Goal: Information Seeking & Learning: Understand process/instructions

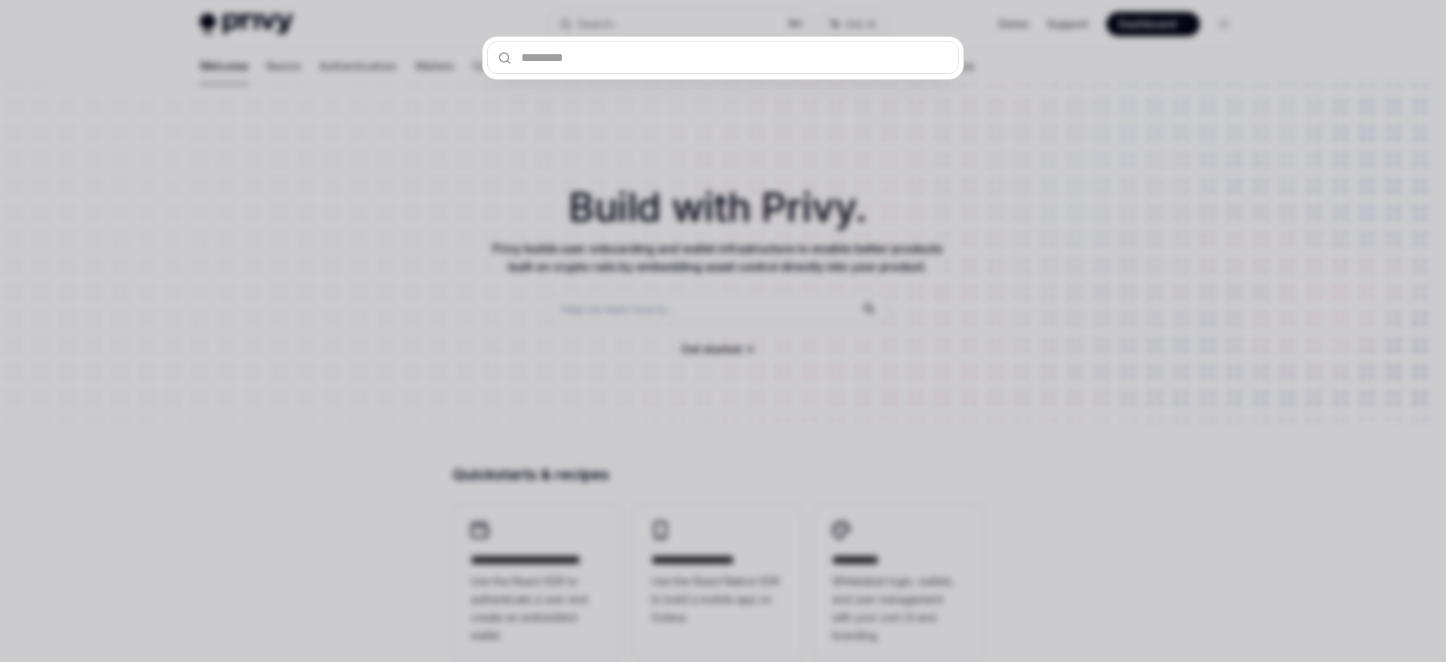
click at [642, 297] on div at bounding box center [723, 331] width 1446 height 662
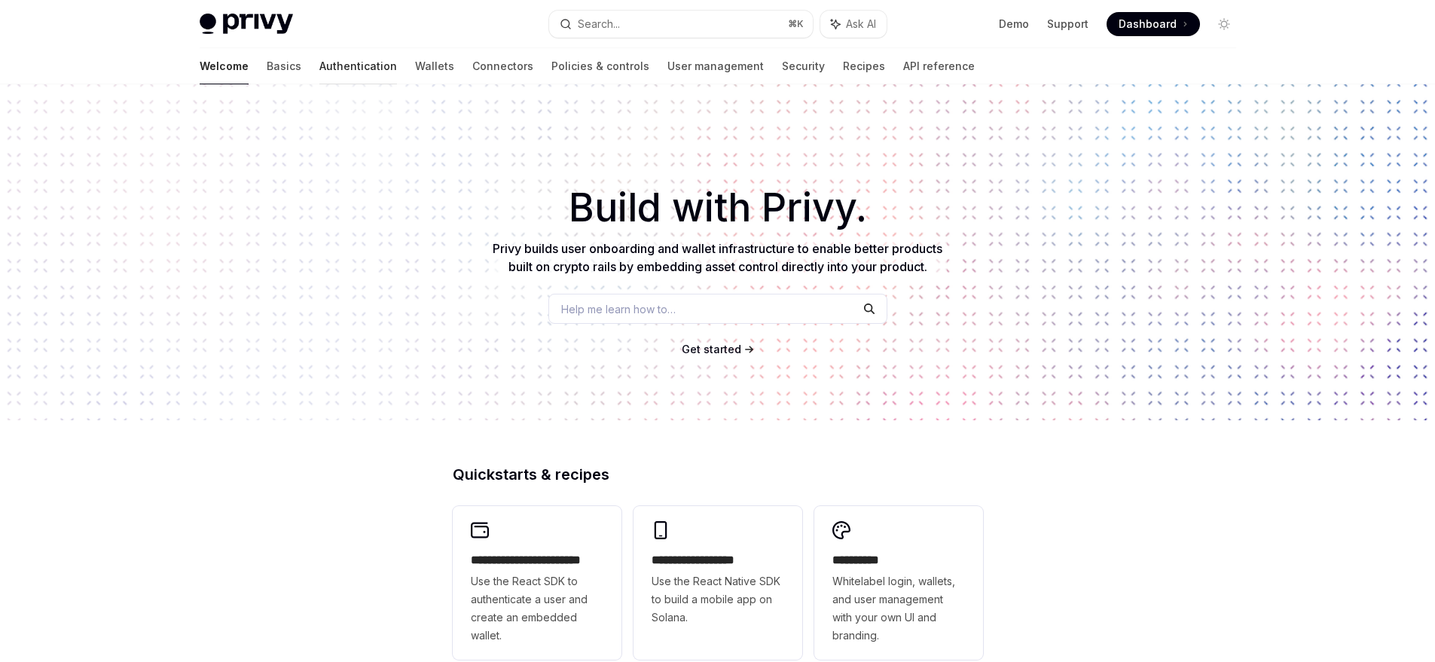
click at [319, 69] on link "Authentication" at bounding box center [358, 66] width 78 height 36
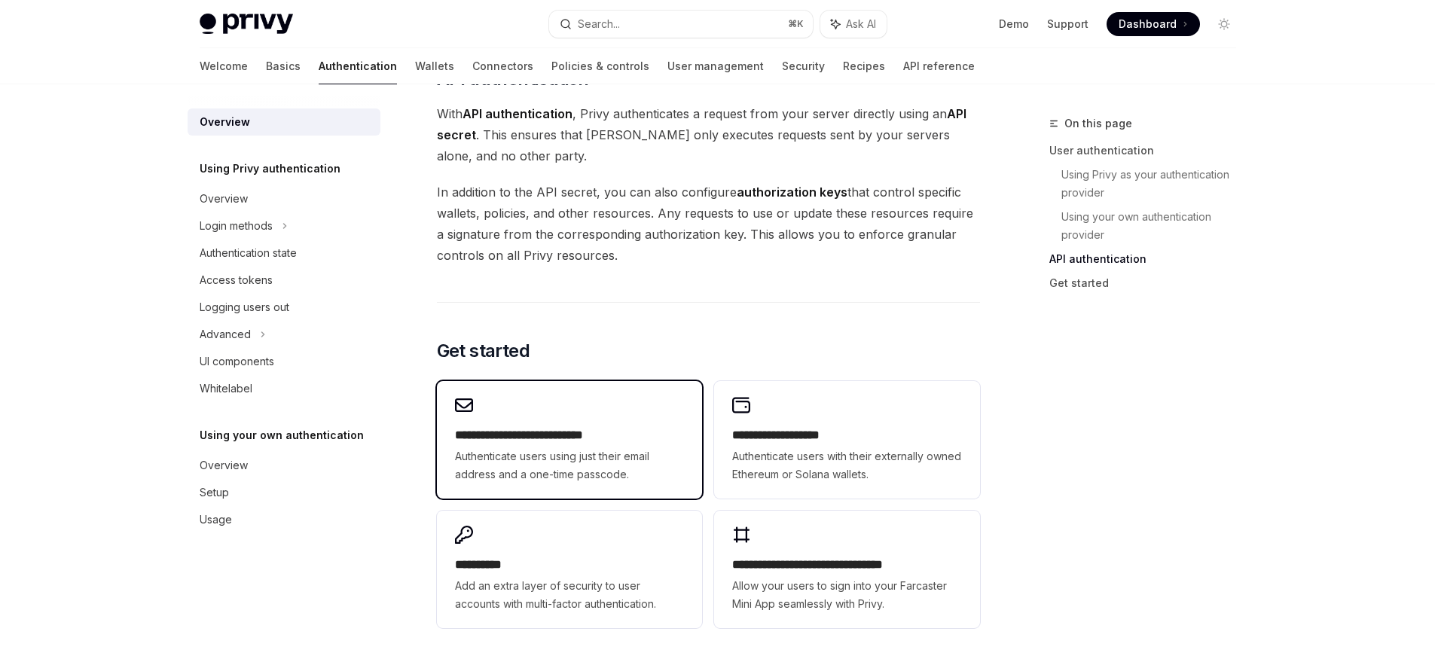
scroll to position [1123, 0]
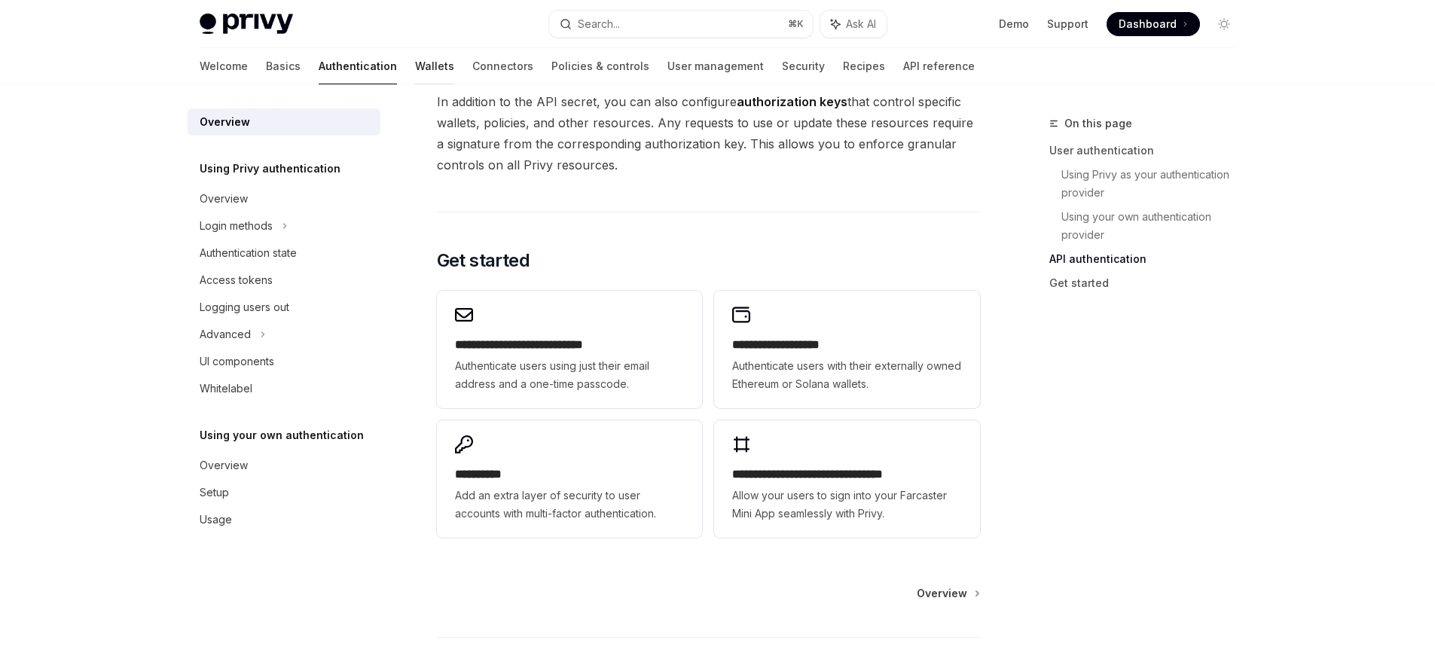
click at [415, 70] on link "Wallets" at bounding box center [434, 66] width 39 height 36
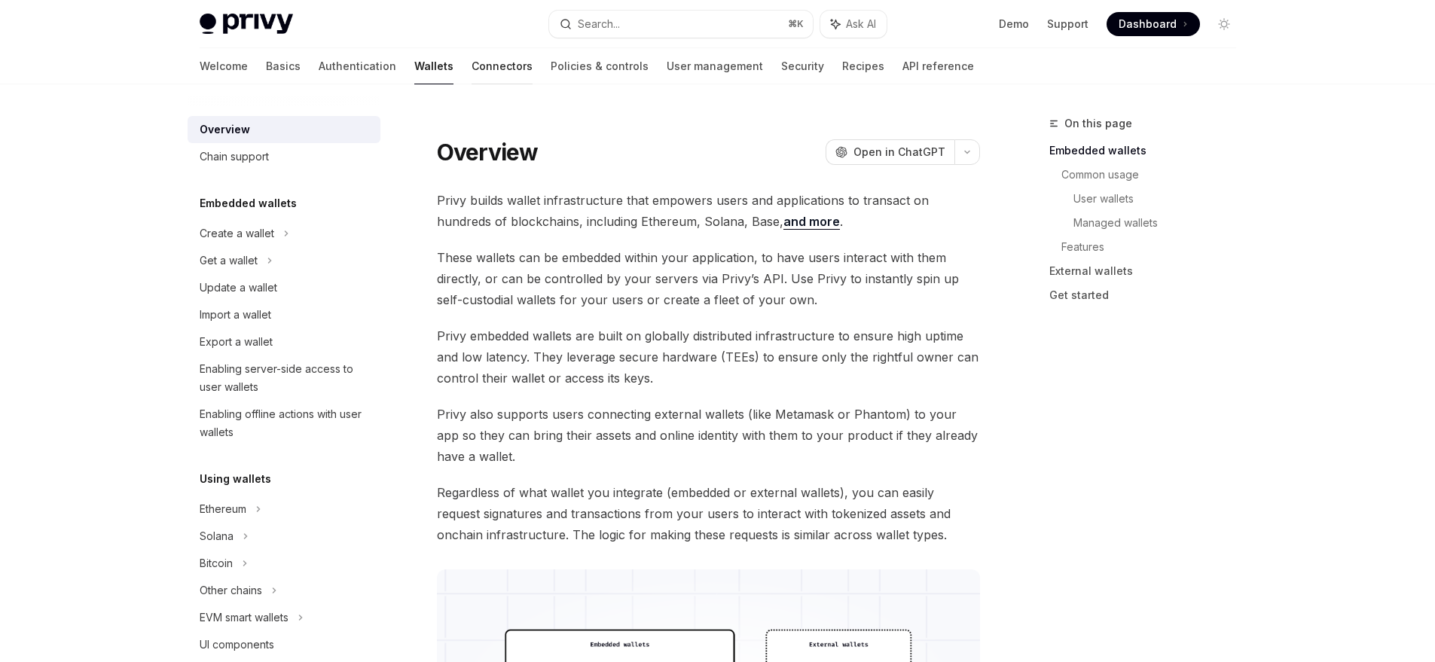
click at [471, 68] on link "Connectors" at bounding box center [501, 66] width 61 height 36
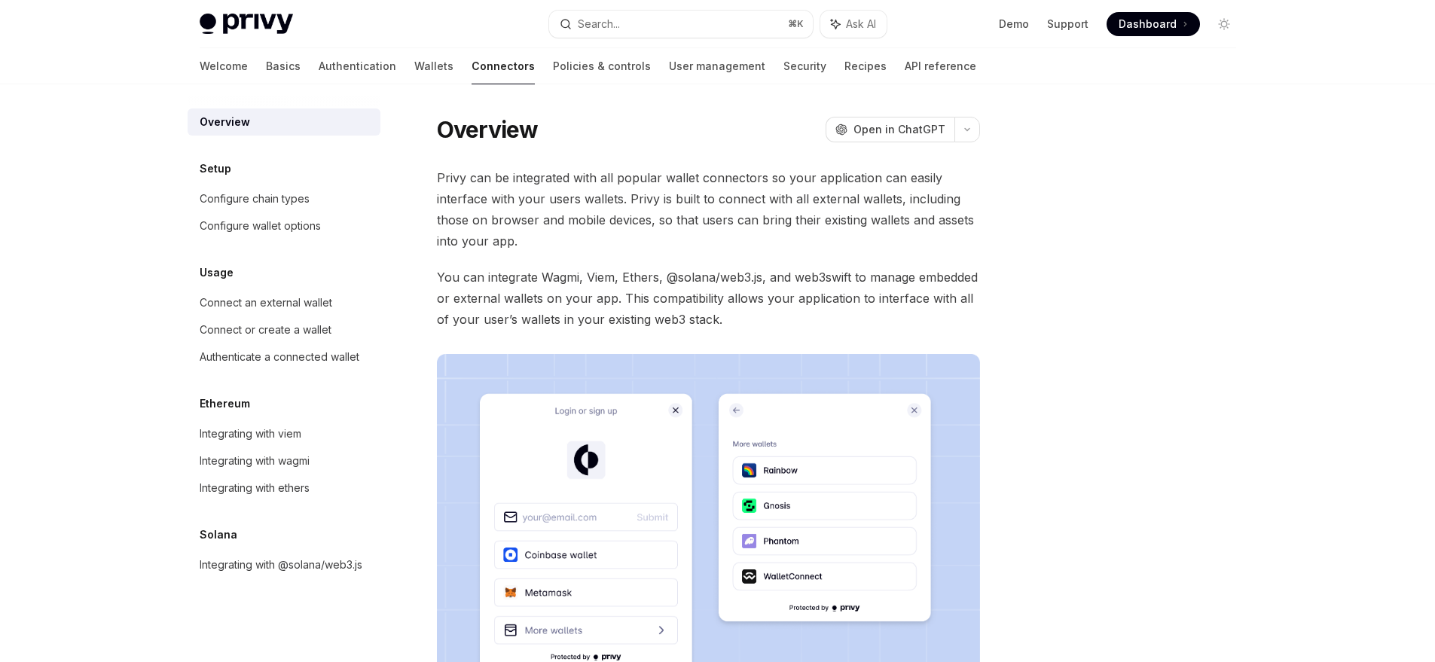
click at [599, 175] on span "Privy can be integrated with all popular wallet connectors so your application …" at bounding box center [708, 209] width 543 height 84
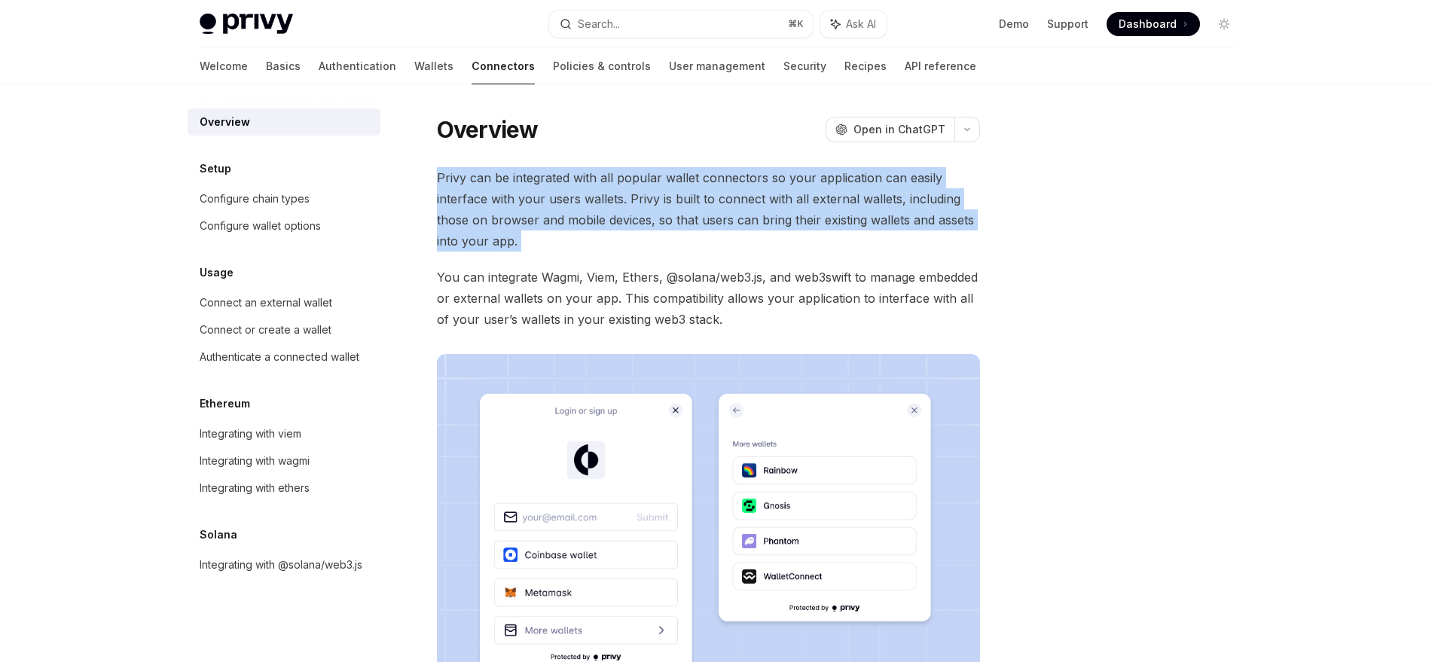
click at [599, 175] on span "Privy can be integrated with all popular wallet connectors so your application …" at bounding box center [708, 209] width 543 height 84
click at [603, 154] on div "Overview OpenAI Open in ChatGPT OpenAI Open in ChatGPT Privy can be integrated …" at bounding box center [566, 539] width 831 height 851
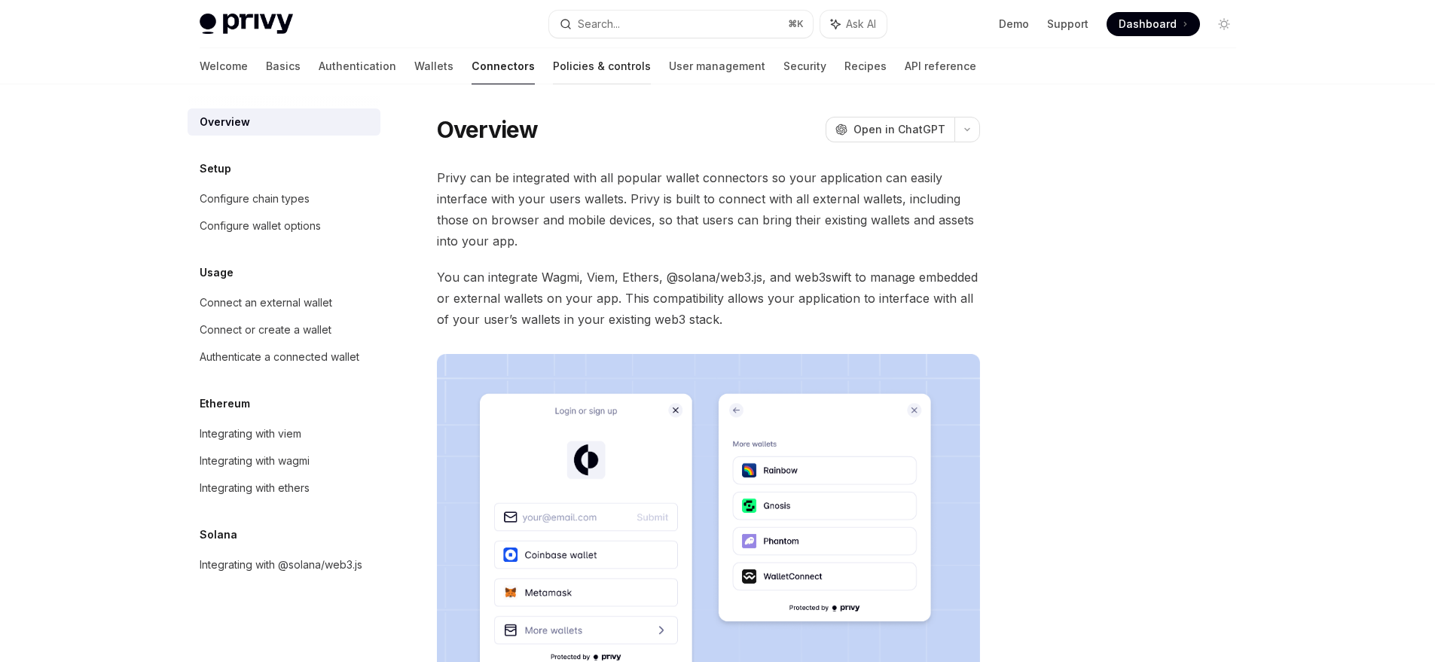
click at [553, 66] on link "Policies & controls" at bounding box center [602, 66] width 98 height 36
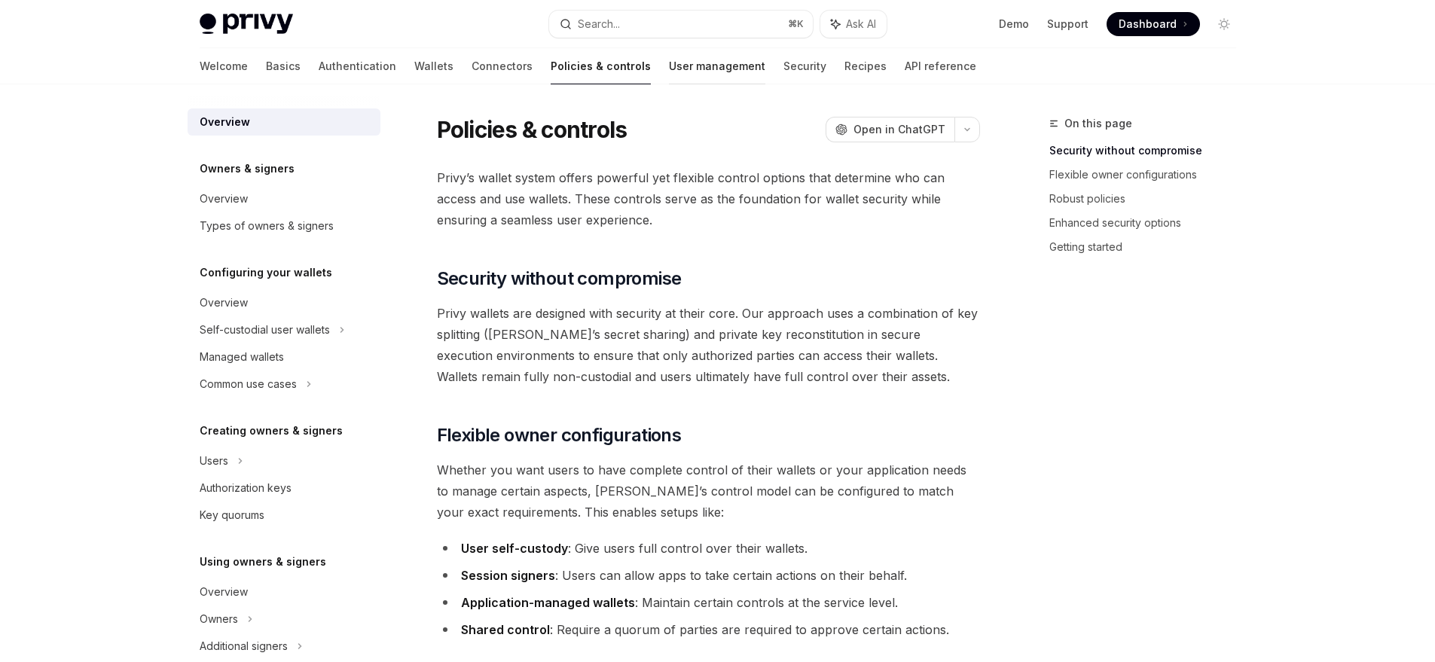
click at [669, 65] on link "User management" at bounding box center [717, 66] width 96 height 36
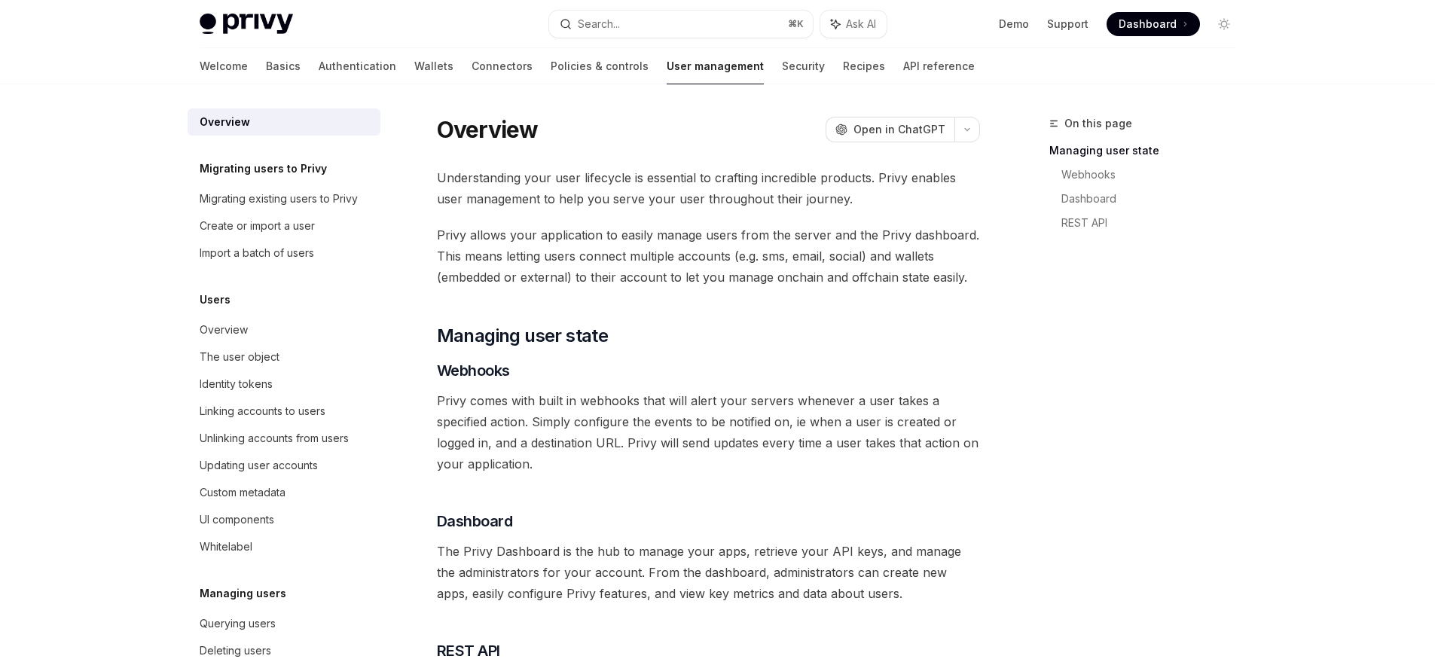
click at [741, 65] on div "Welcome Basics Authentication Wallets Connectors Policies & controls User manag…" at bounding box center [587, 66] width 775 height 36
click at [843, 68] on link "Recipes" at bounding box center [864, 66] width 42 height 36
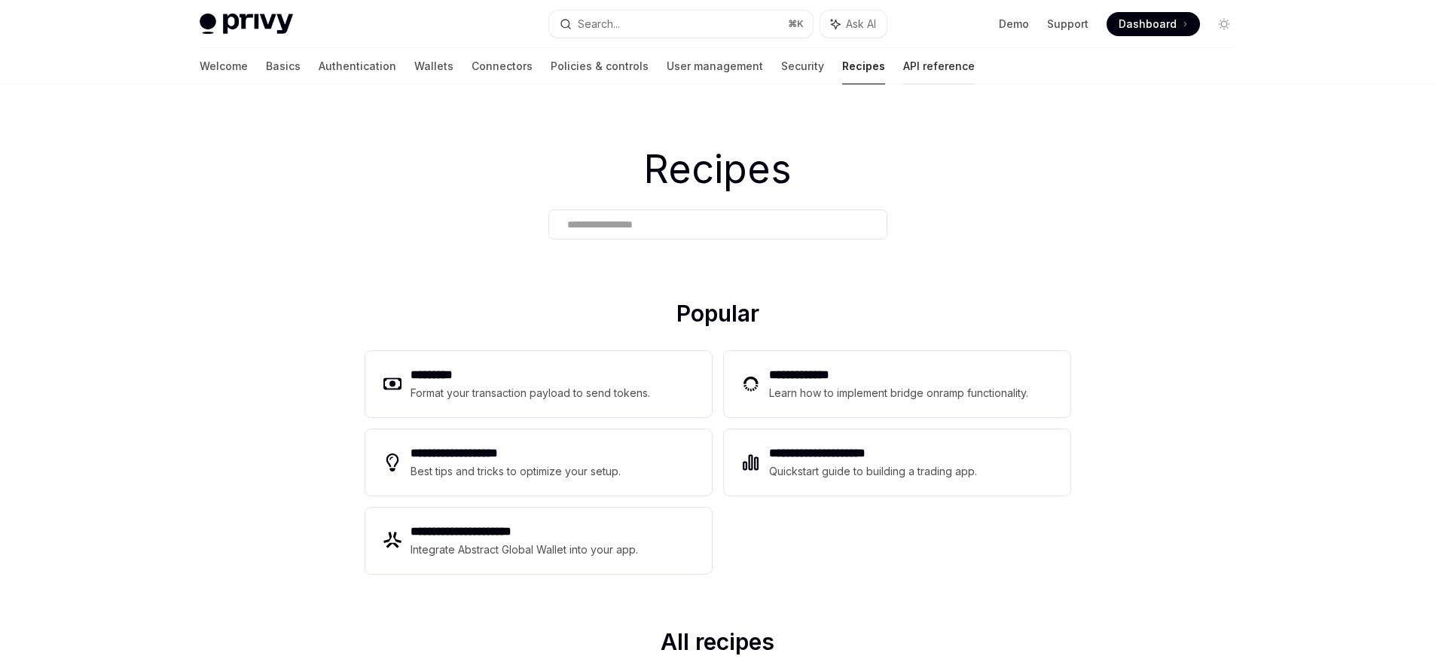
click at [903, 69] on link "API reference" at bounding box center [939, 66] width 72 height 36
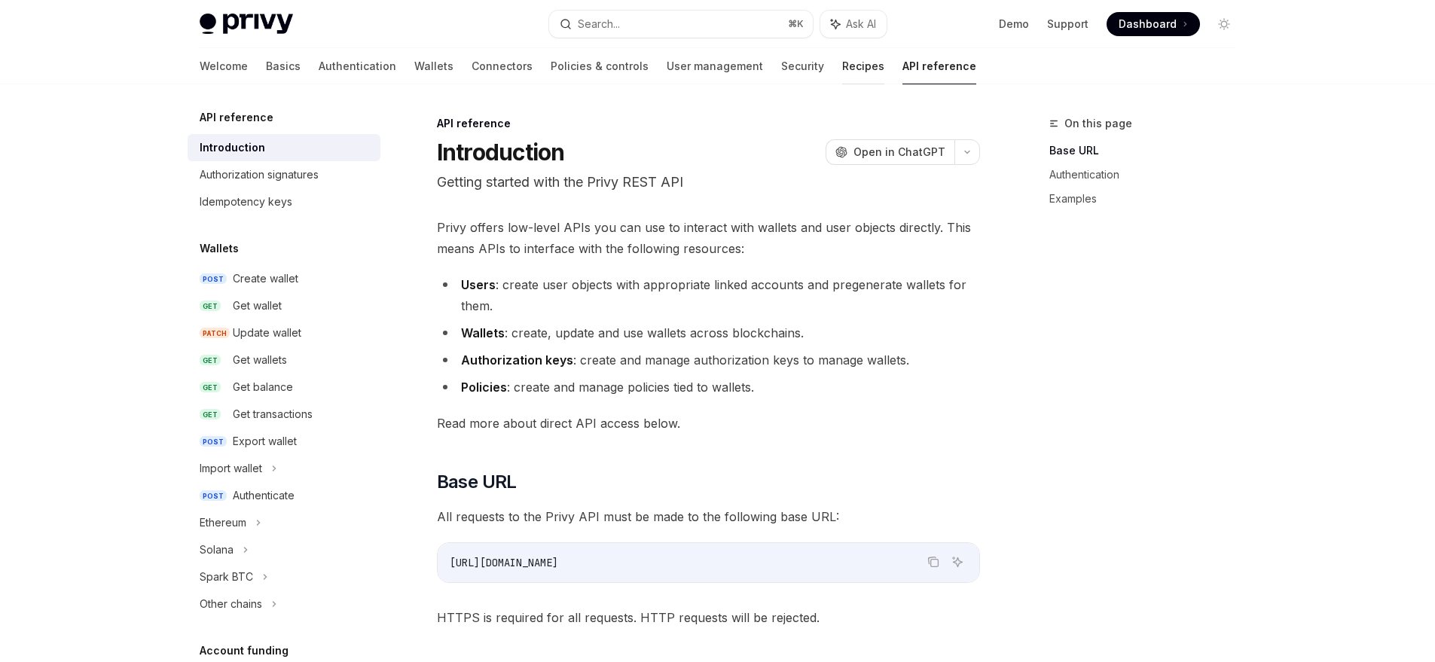
click at [842, 70] on link "Recipes" at bounding box center [863, 66] width 42 height 36
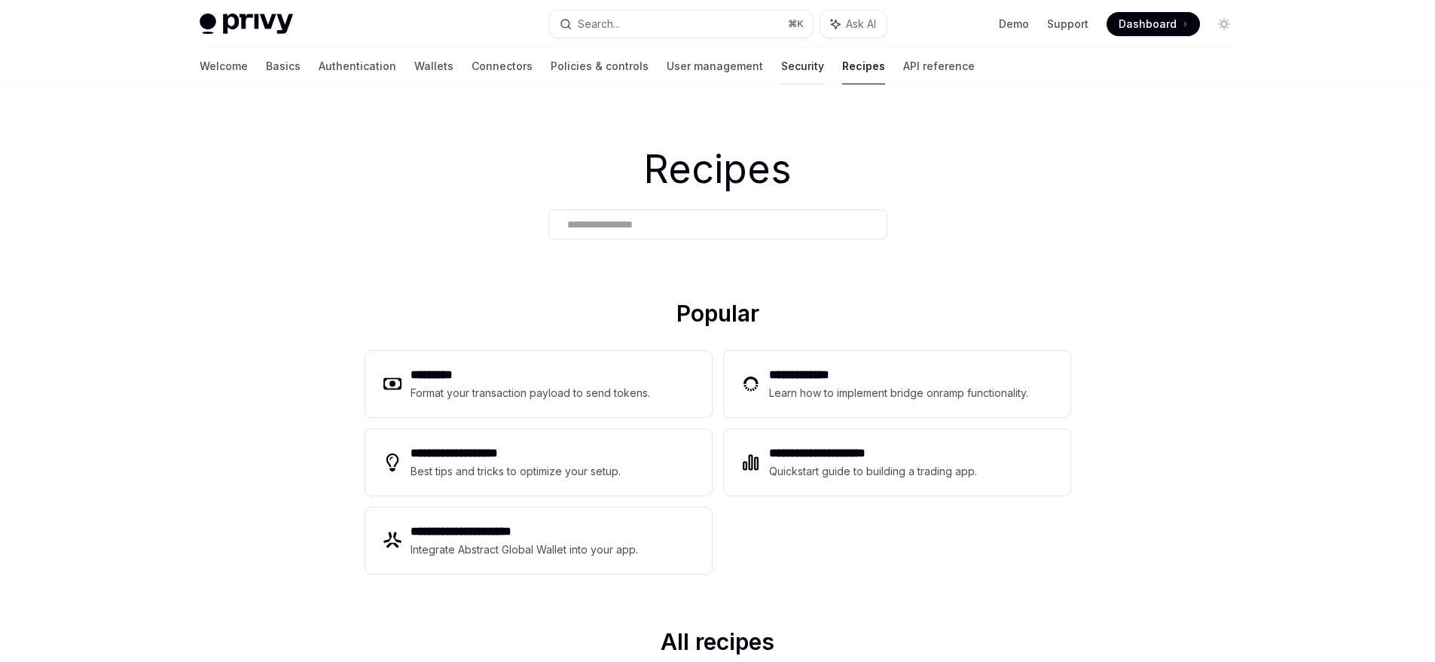
click at [781, 69] on link "Security" at bounding box center [802, 66] width 43 height 36
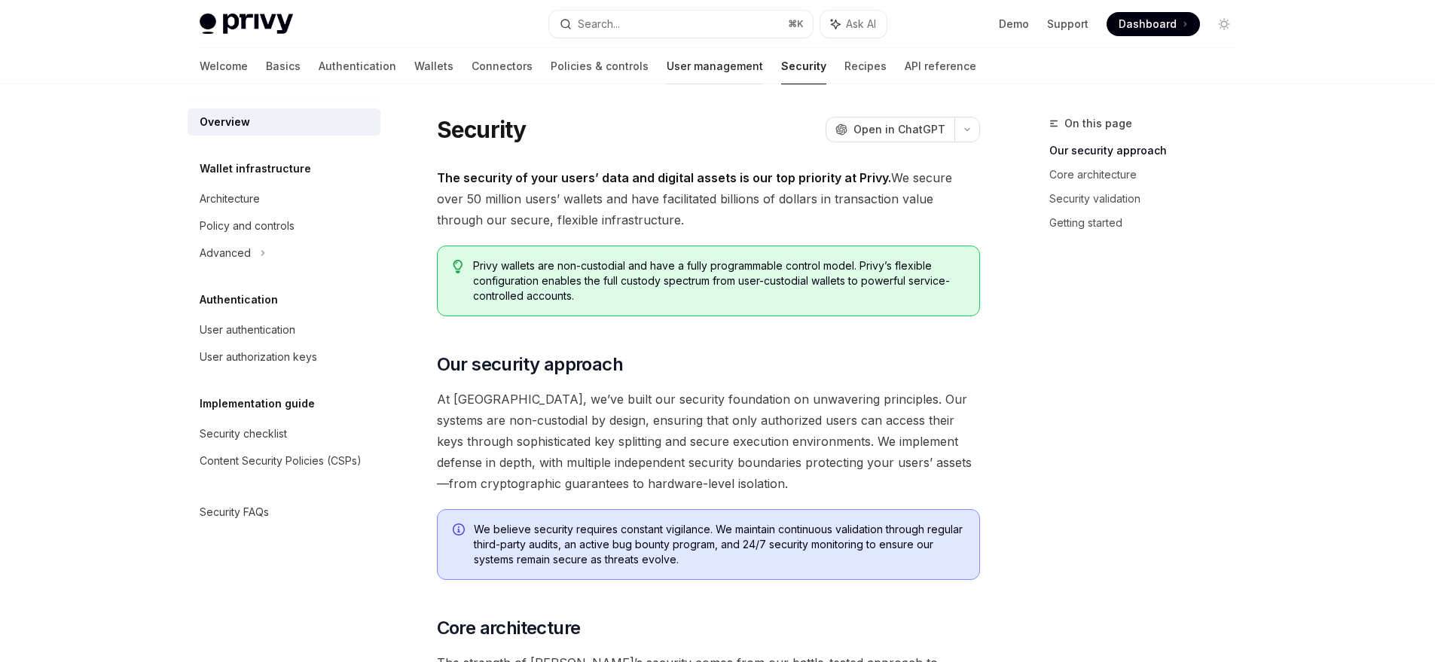
click at [667, 69] on link "User management" at bounding box center [715, 66] width 96 height 36
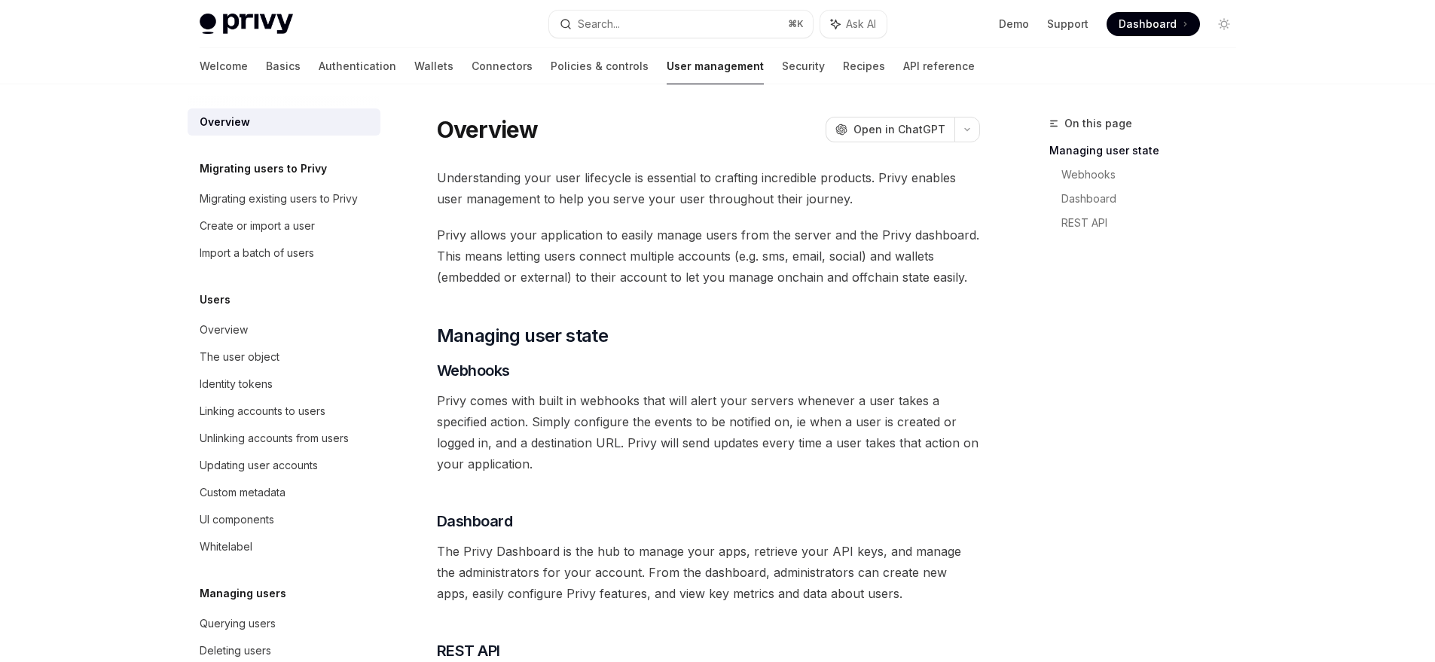
click at [580, 69] on div "Welcome Basics Authentication Wallets Connectors Policies & controls User manag…" at bounding box center [587, 66] width 775 height 36
click at [552, 69] on link "Policies & controls" at bounding box center [600, 66] width 98 height 36
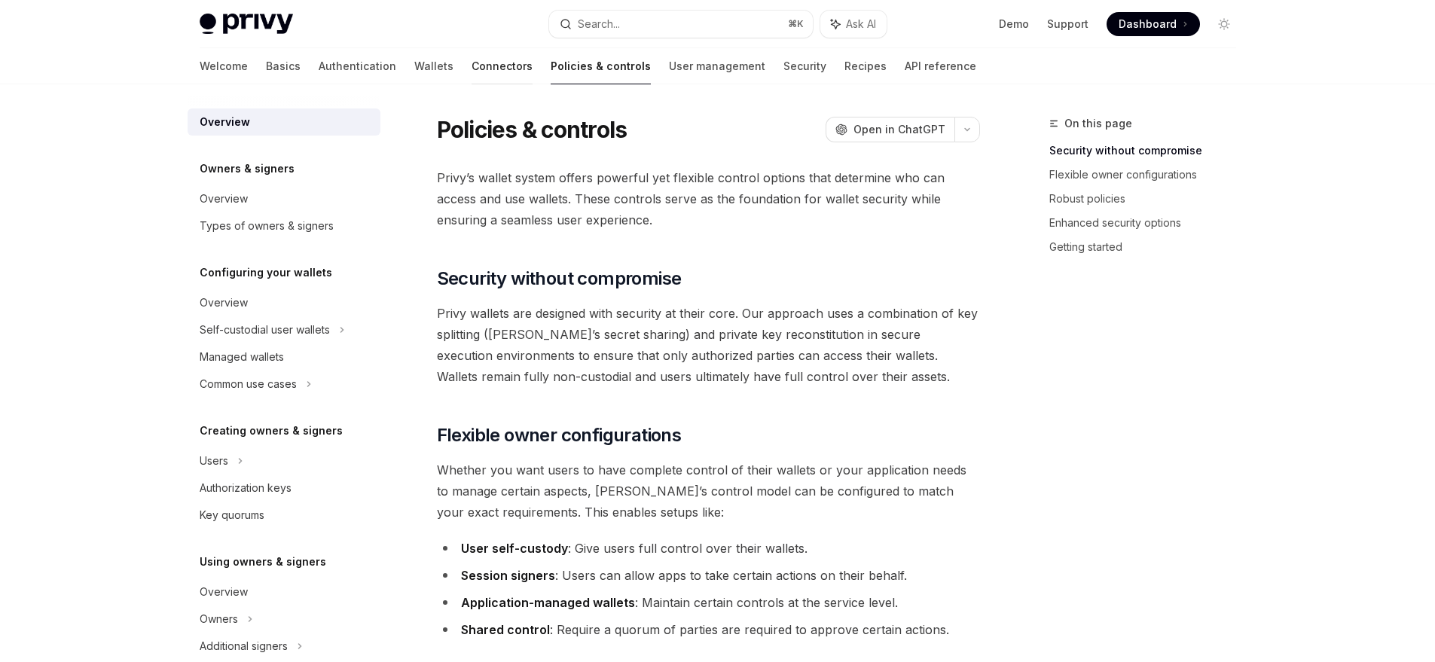
click at [471, 69] on link "Connectors" at bounding box center [501, 66] width 61 height 36
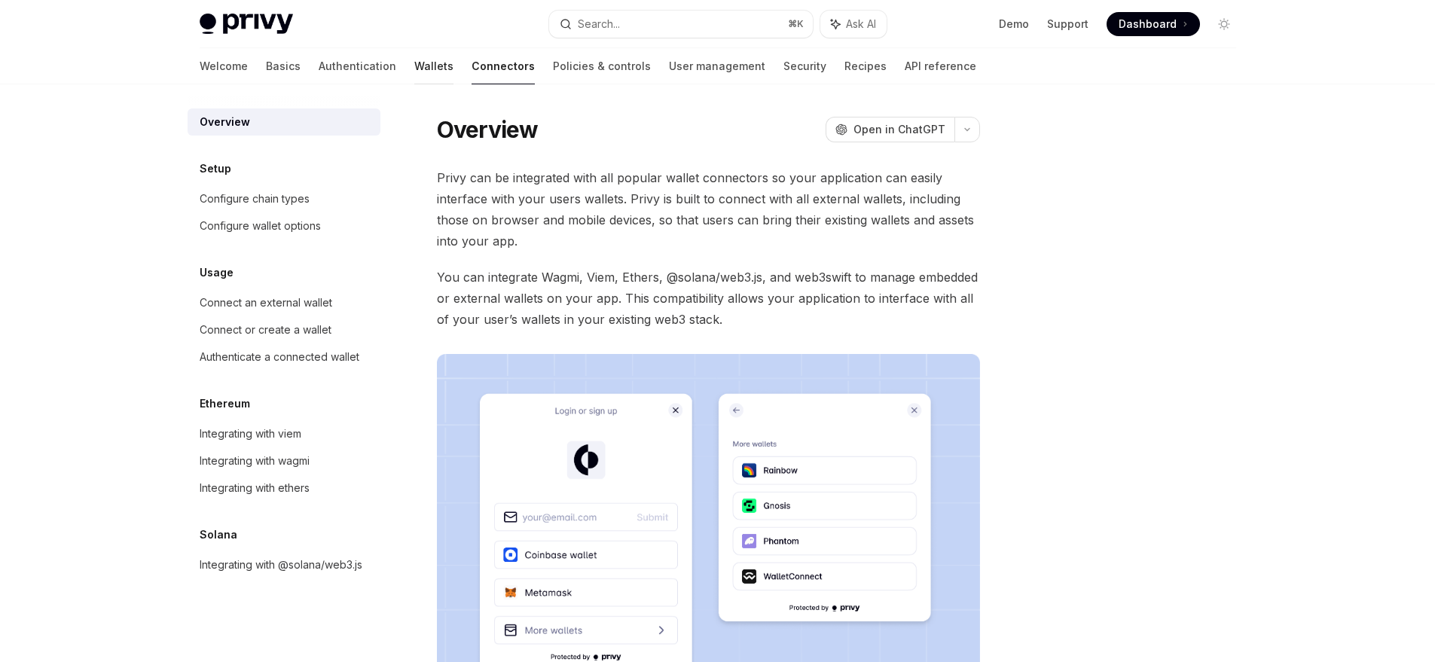
click at [414, 70] on link "Wallets" at bounding box center [433, 66] width 39 height 36
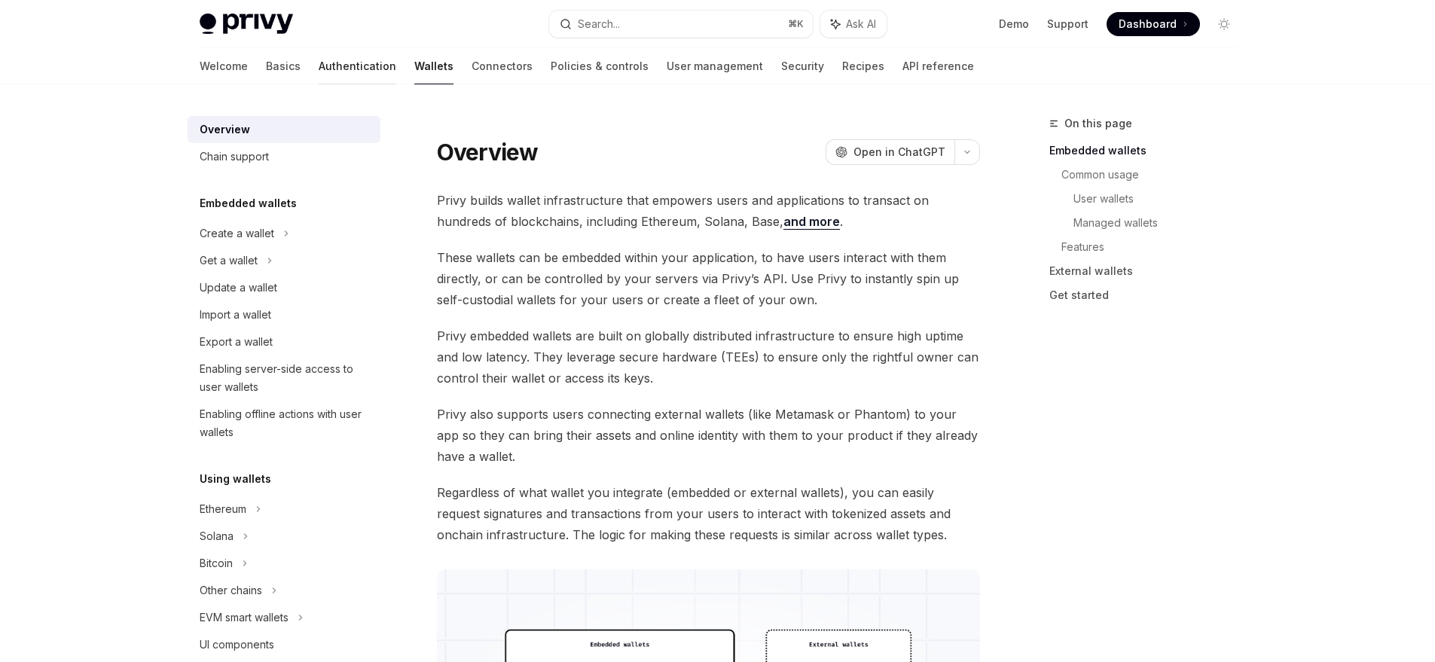
click at [319, 73] on link "Authentication" at bounding box center [358, 66] width 78 height 36
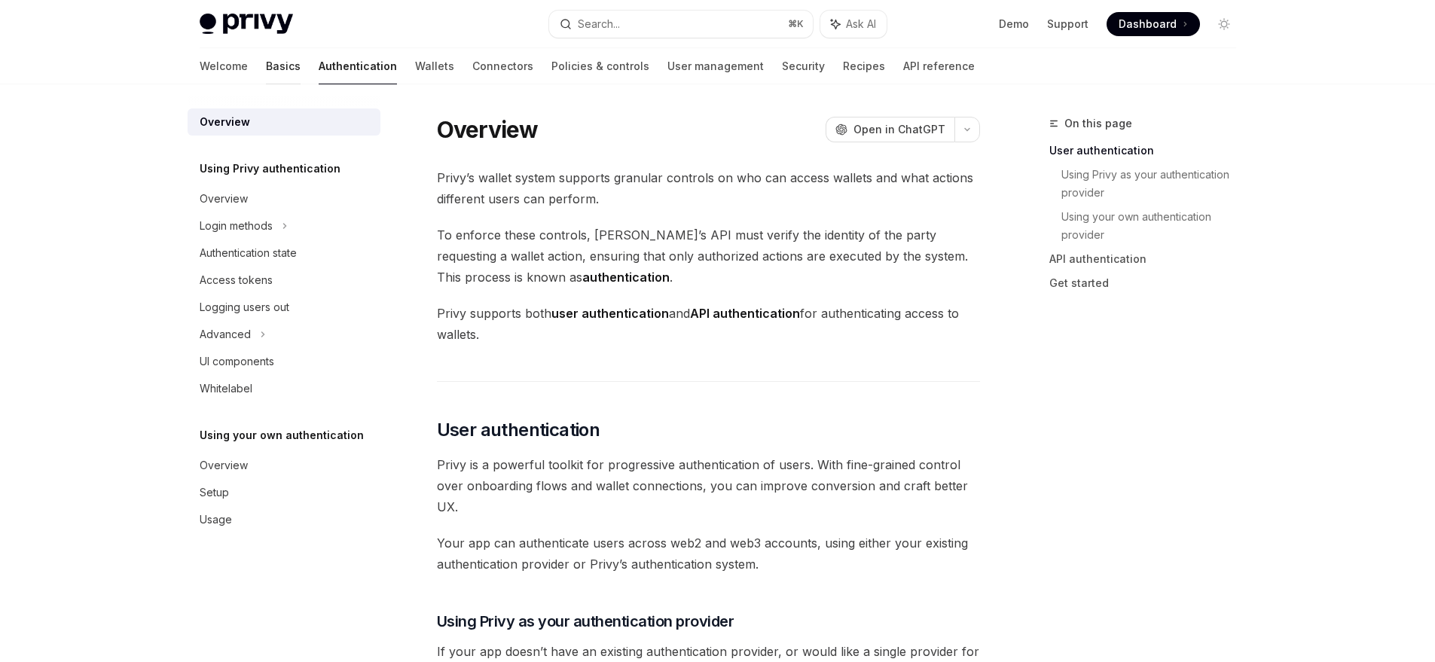
click at [266, 76] on link "Basics" at bounding box center [283, 66] width 35 height 36
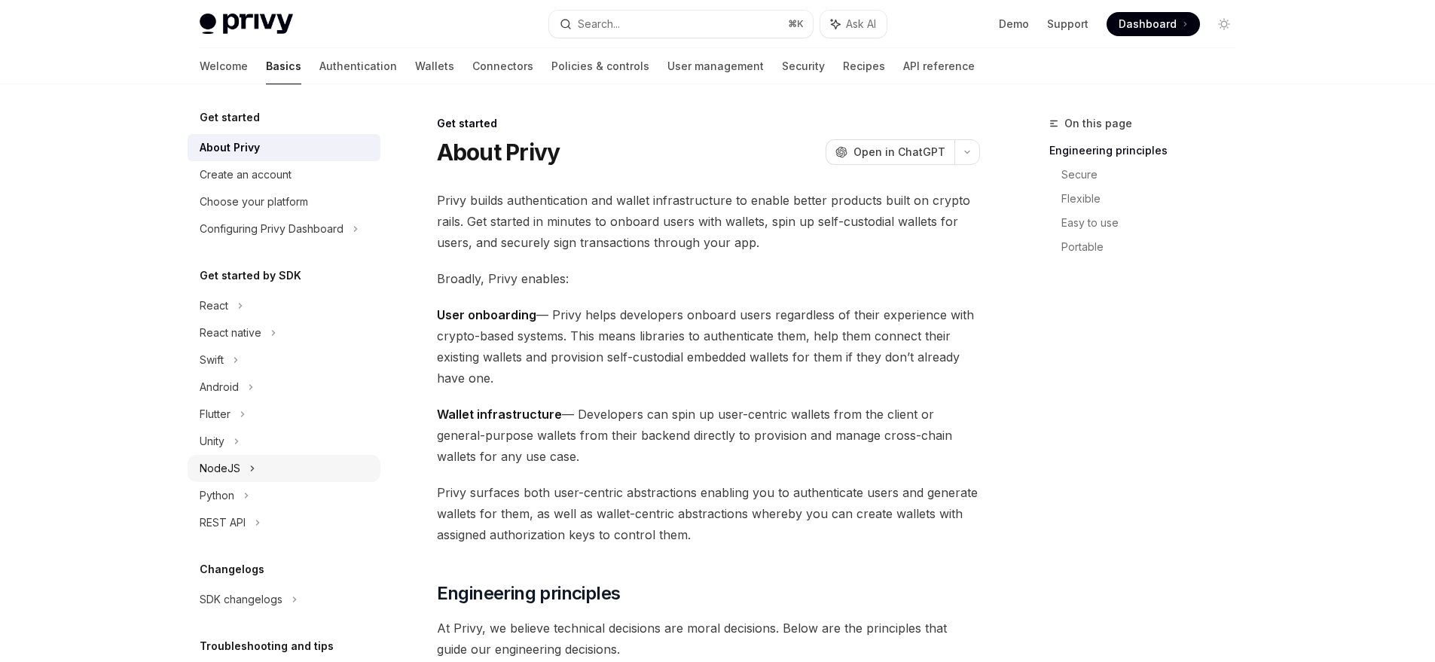
click at [255, 471] on div "NodeJS" at bounding box center [284, 468] width 193 height 27
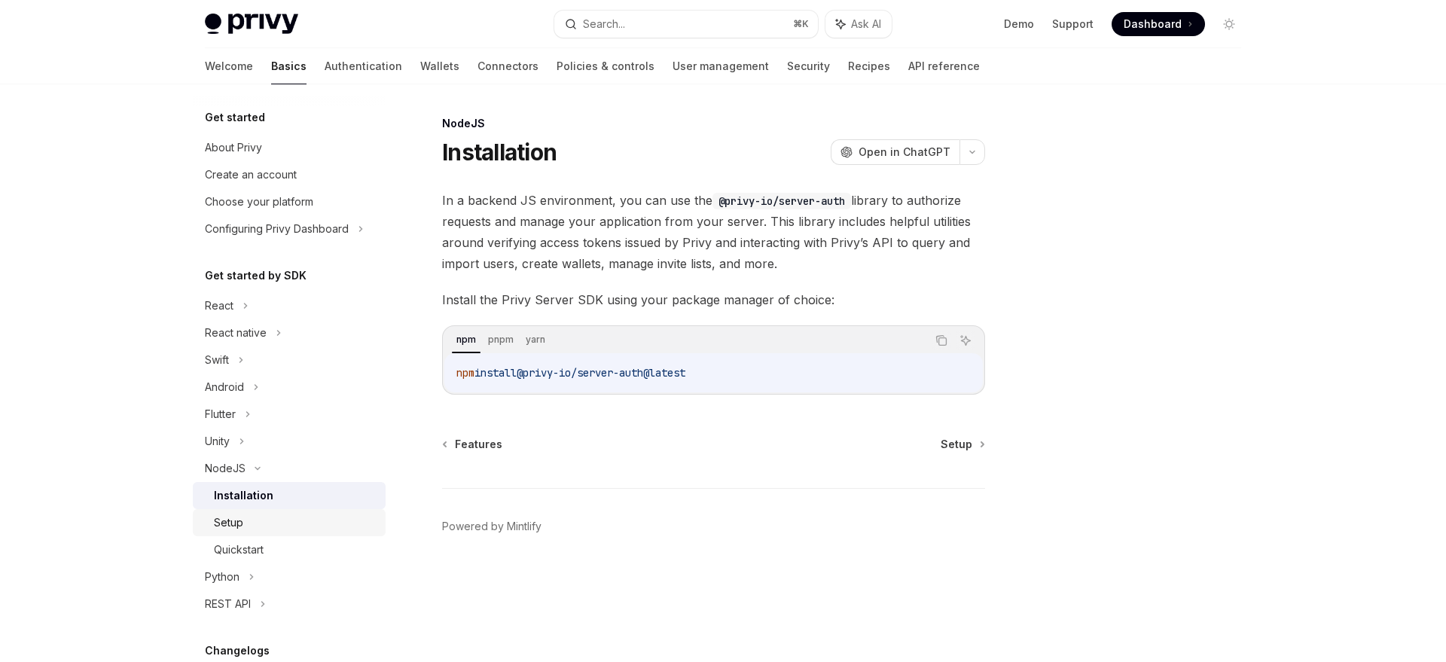
click at [231, 529] on div "Setup" at bounding box center [228, 523] width 29 height 18
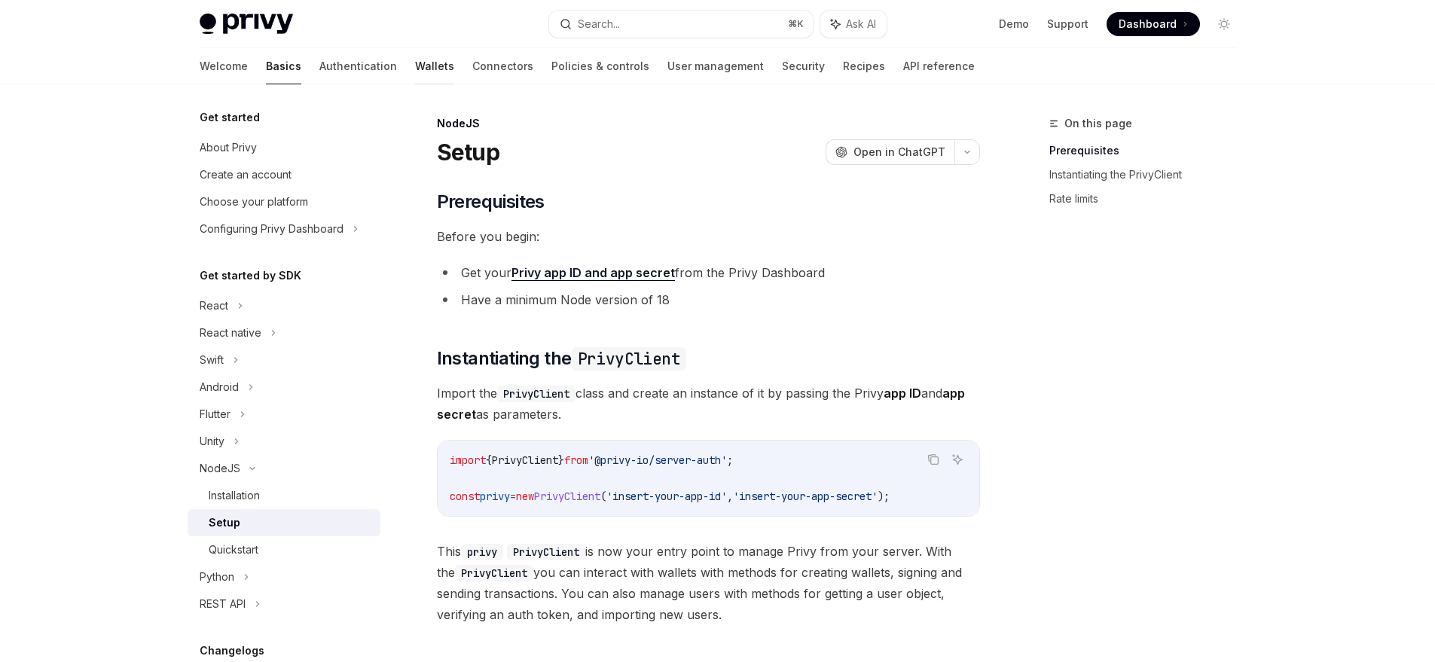
click at [415, 63] on link "Wallets" at bounding box center [434, 66] width 39 height 36
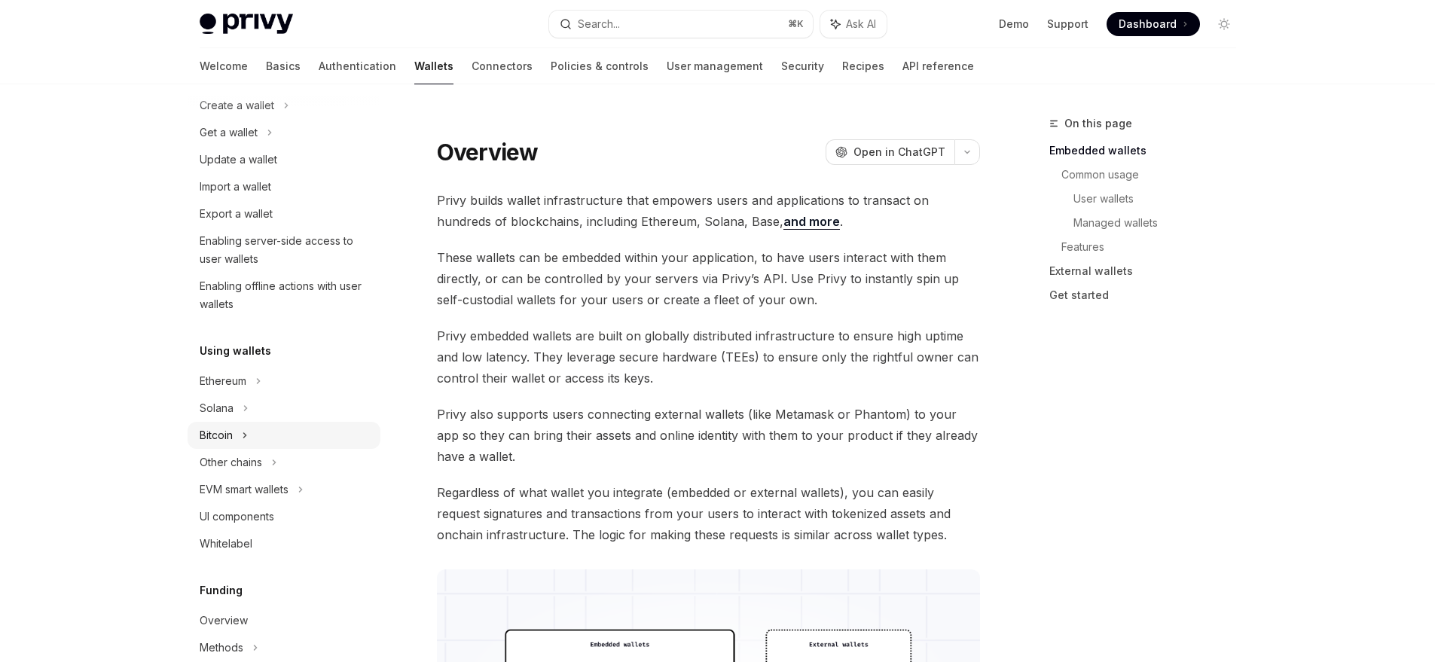
scroll to position [135, 0]
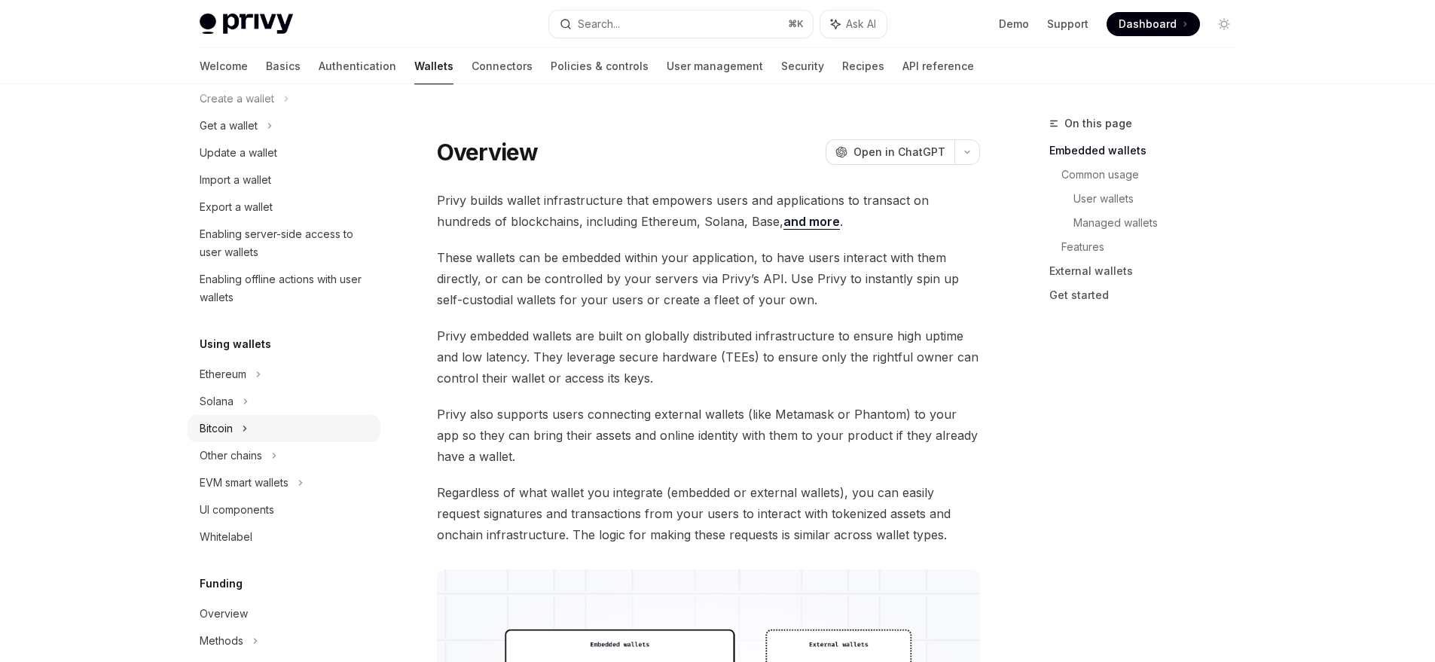
click at [235, 429] on div "Bitcoin" at bounding box center [284, 428] width 193 height 27
type textarea "*"
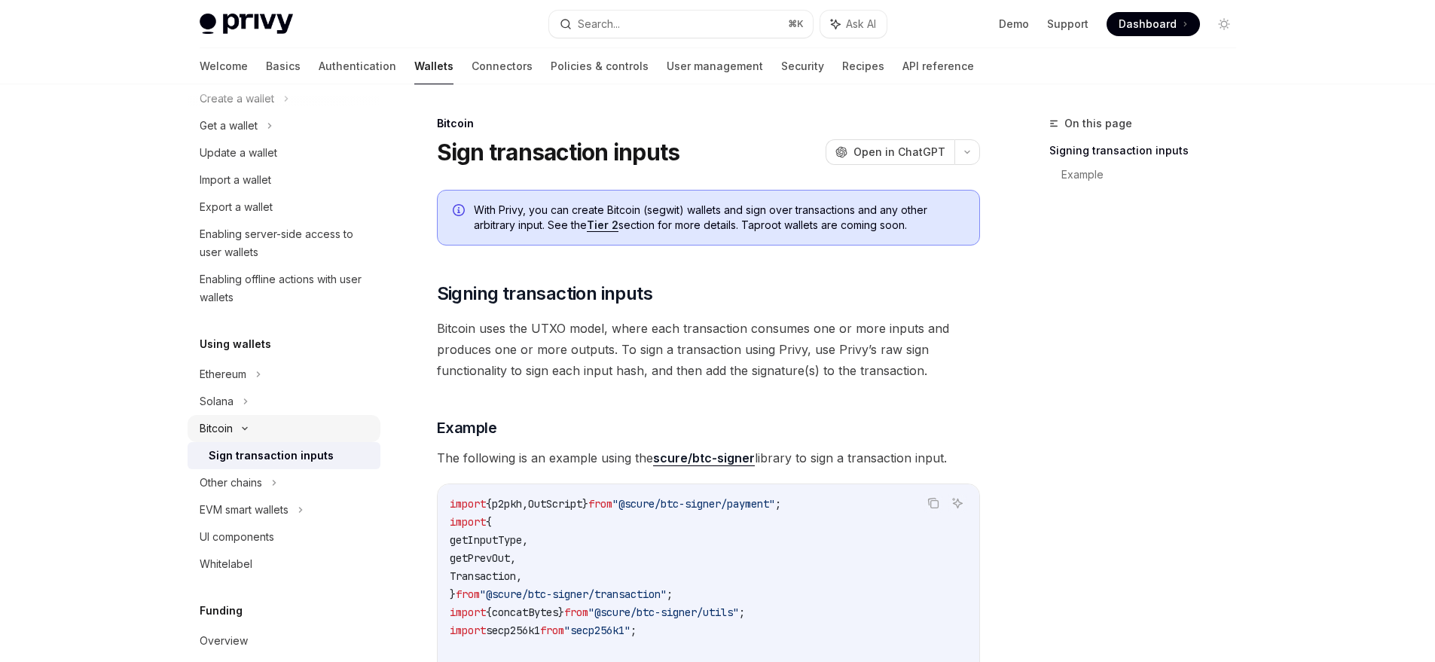
click at [236, 426] on icon at bounding box center [245, 429] width 18 height 6
click at [972, 157] on button "button" at bounding box center [967, 152] width 26 height 26
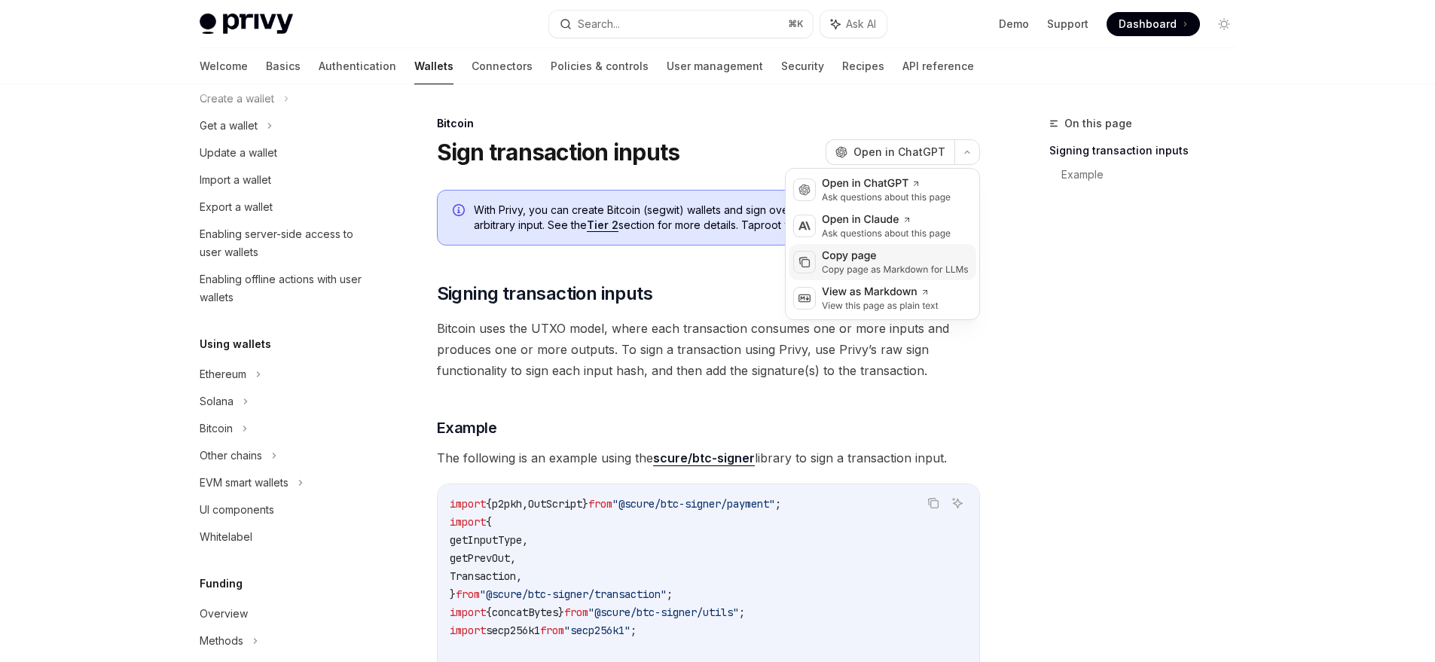
click at [850, 261] on div "Copy page" at bounding box center [895, 256] width 147 height 15
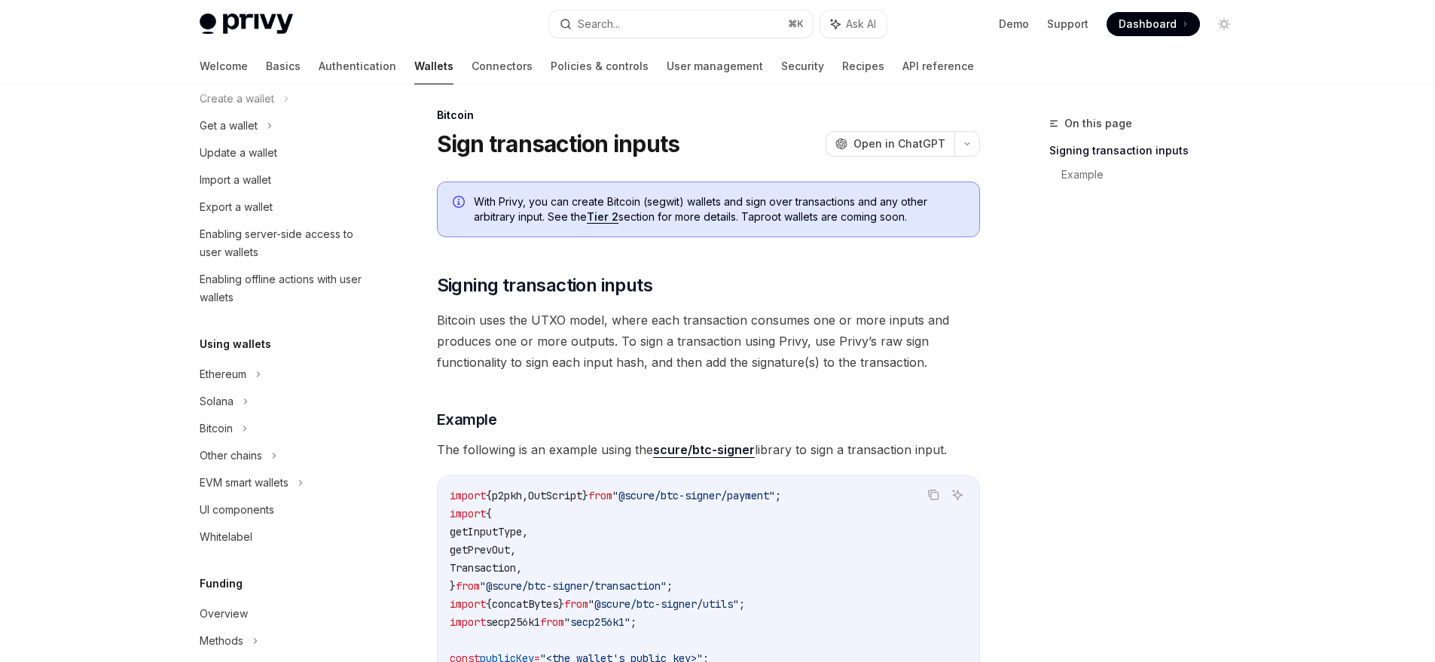
scroll to position [335, 0]
